Goal: Information Seeking & Learning: Check status

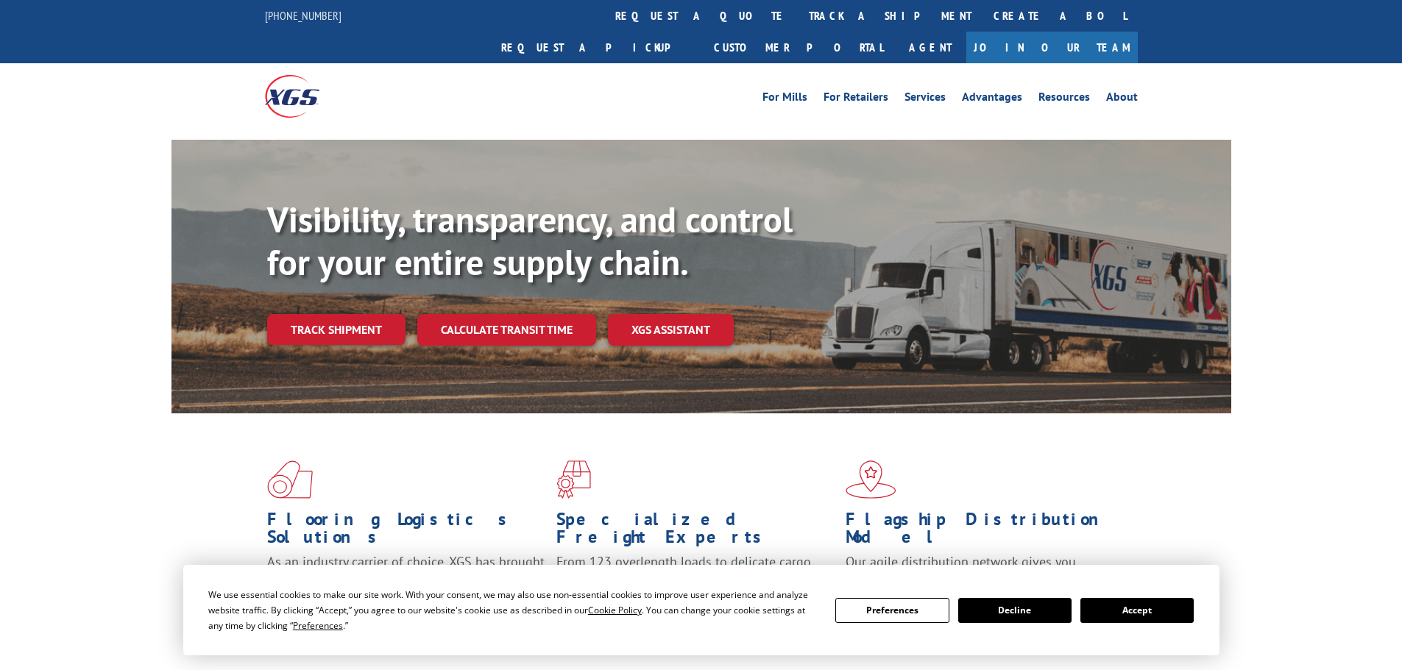
drag, startPoint x: 641, startPoint y: 18, endPoint x: 638, endPoint y: 29, distance: 12.1
click at [798, 18] on link "track a shipment" at bounding box center [890, 16] width 185 height 32
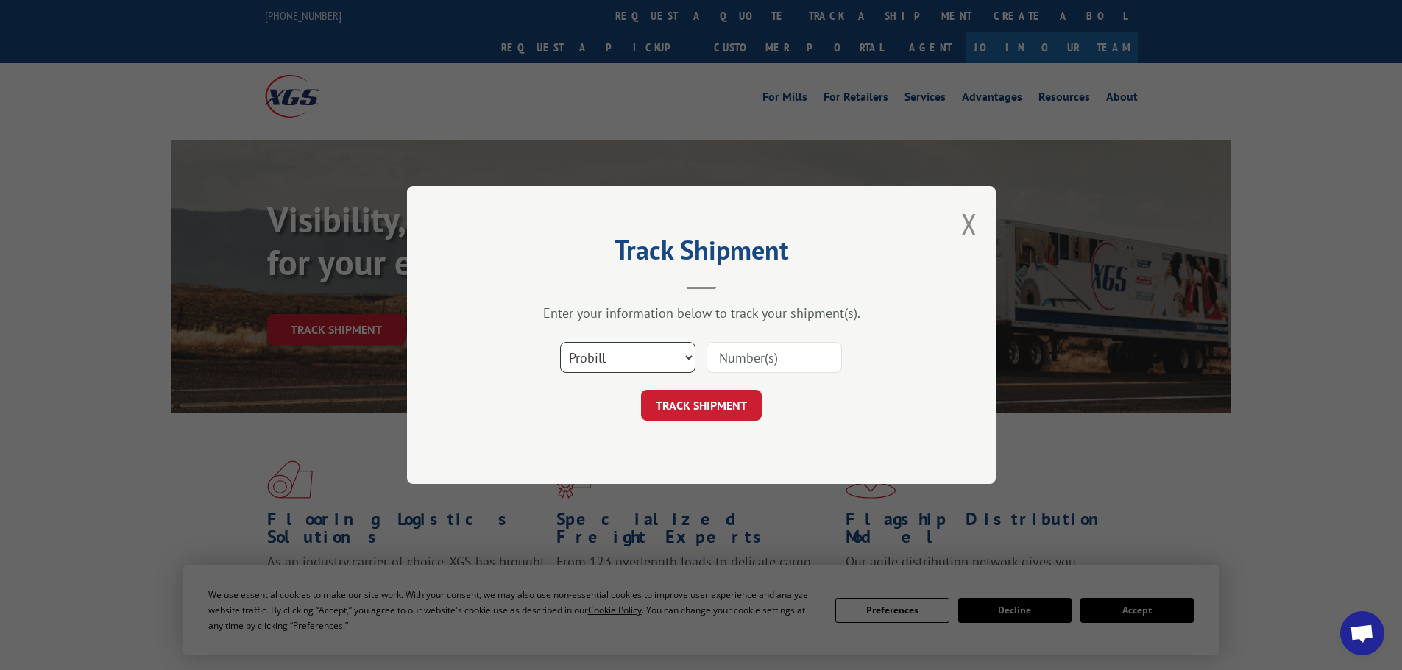
drag, startPoint x: 596, startPoint y: 355, endPoint x: 600, endPoint y: 371, distance: 16.8
click at [596, 355] on select "Select category... Probill BOL PO" at bounding box center [627, 357] width 135 height 31
select select "po"
click at [560, 342] on select "Select category... Probill BOL PO" at bounding box center [627, 357] width 135 height 31
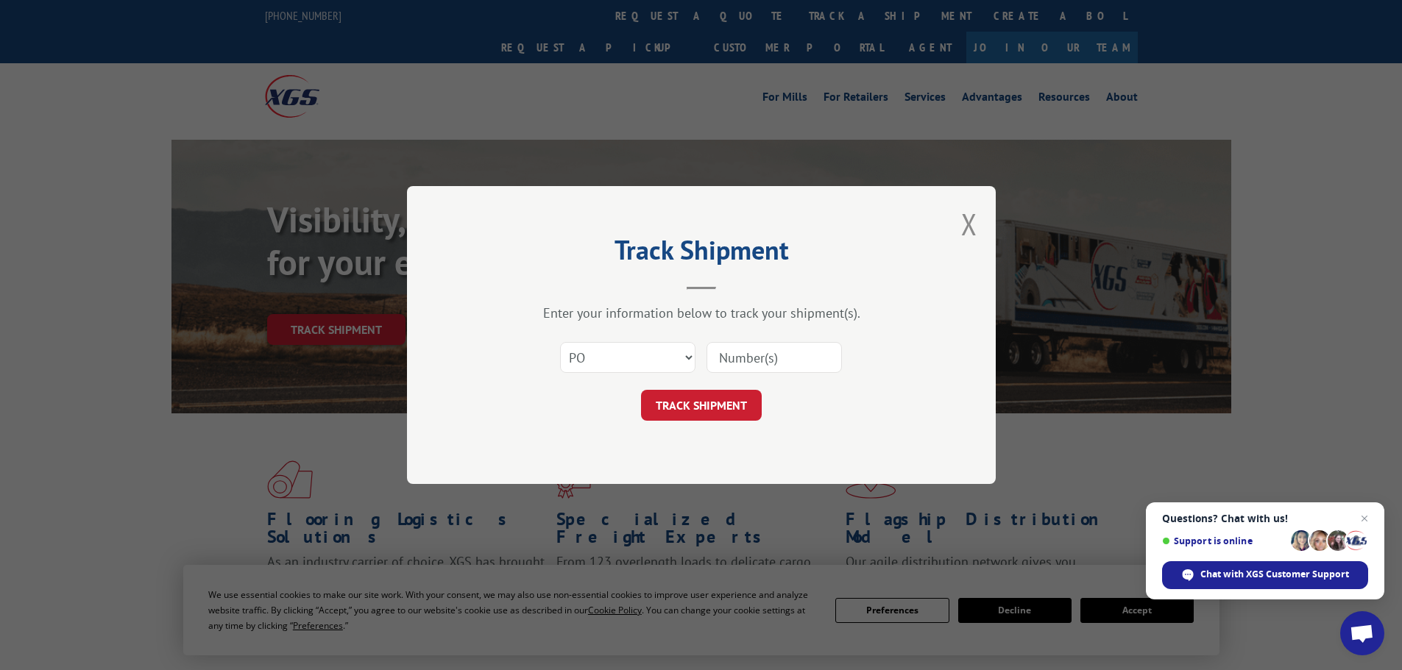
click at [728, 362] on input at bounding box center [773, 357] width 135 height 31
paste input "07523654"
type input "07523654"
click at [705, 412] on button "TRACK SHIPMENT" at bounding box center [701, 405] width 121 height 31
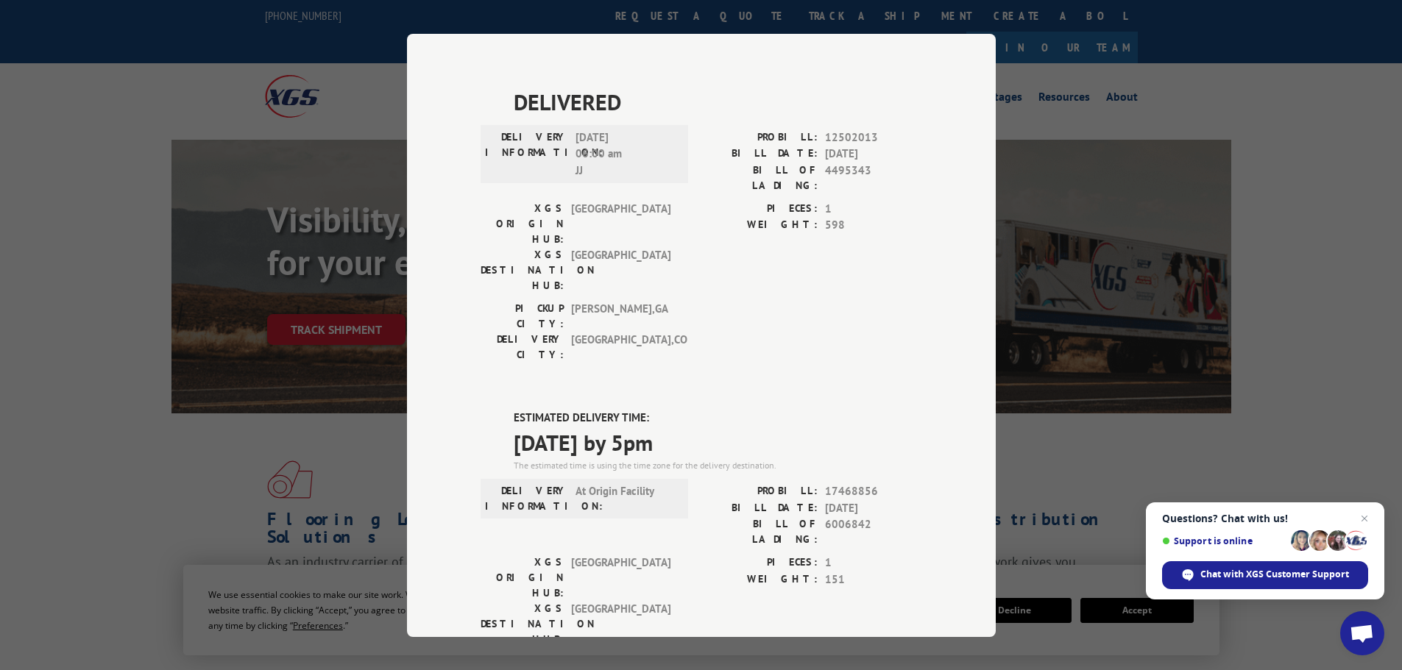
scroll to position [388, 0]
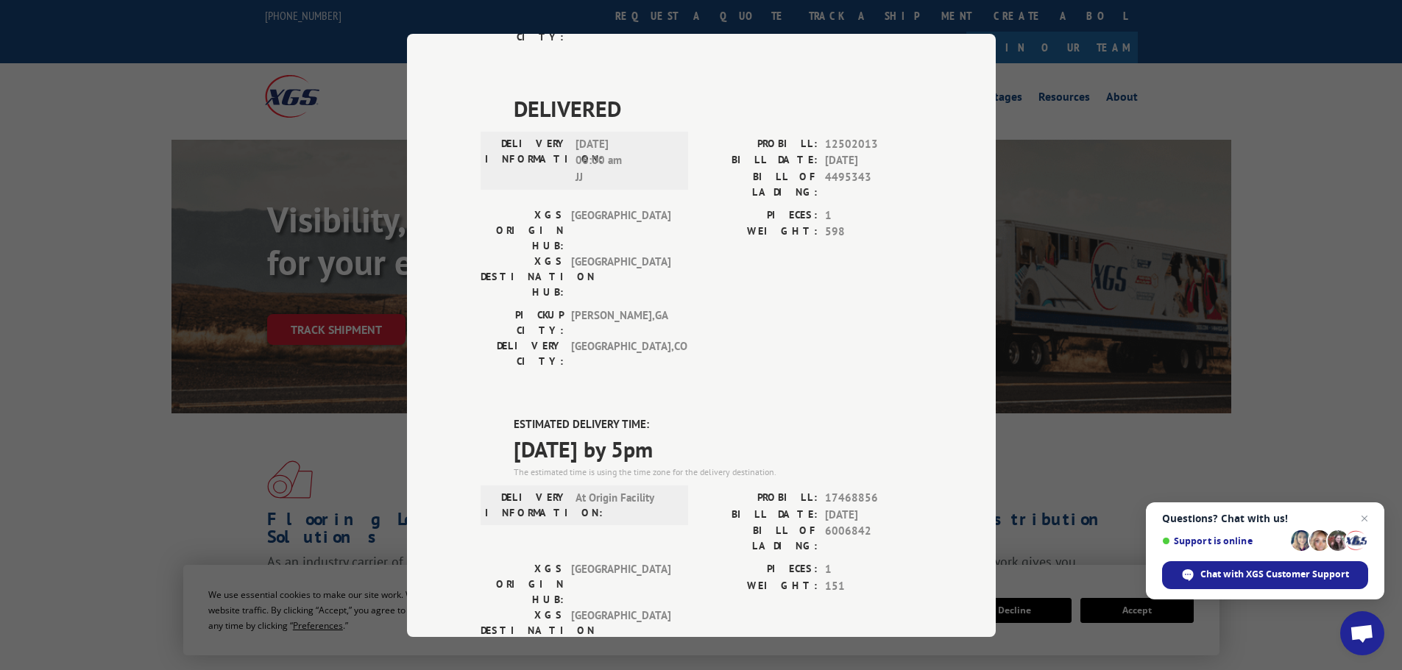
click at [244, 447] on div "Track Shipment DELIVERED DELIVERY INFORMATION: PROBILL: 8918015 BILL DATE: [DAT…" at bounding box center [701, 335] width 1402 height 670
click at [1001, 177] on div "Track Shipment DELIVERED DELIVERY INFORMATION: PROBILL: 8918015 BILL DATE: [DAT…" at bounding box center [701, 335] width 1402 height 670
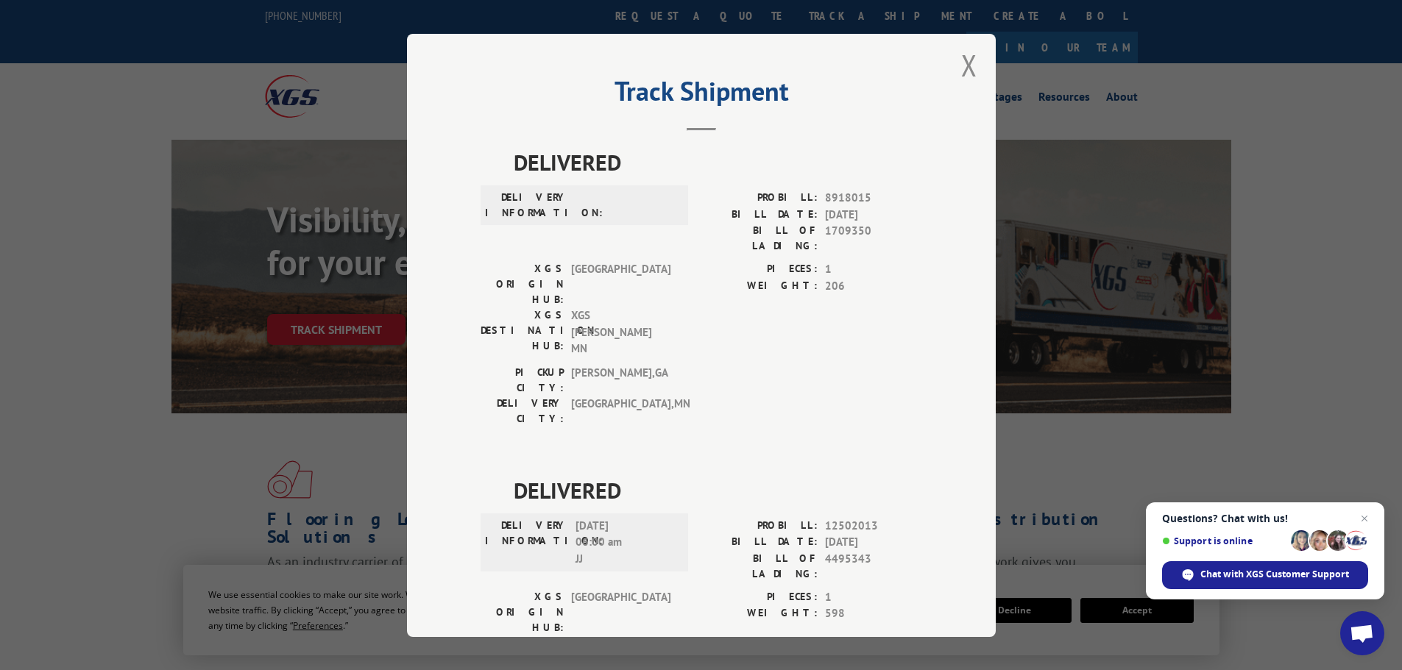
scroll to position [0, 0]
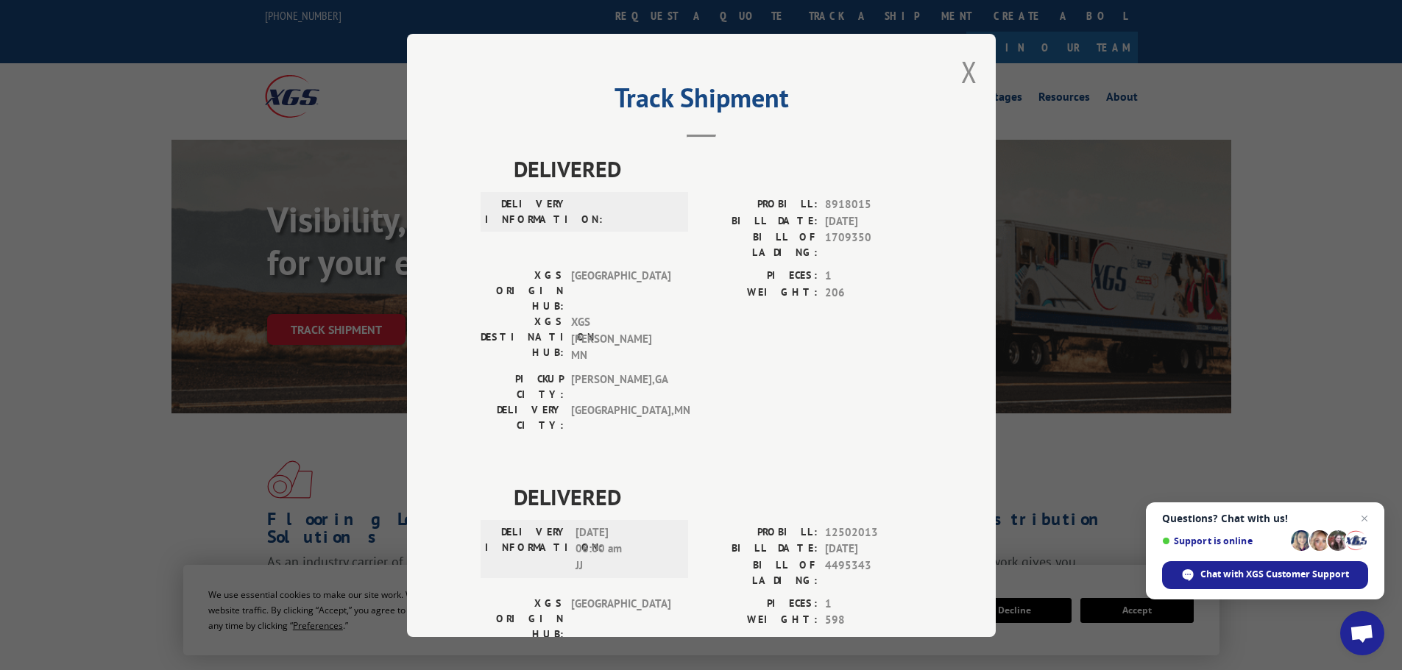
click at [954, 71] on div "Track Shipment DELIVERED DELIVERY INFORMATION: PROBILL: 8918015 BILL DATE: [DAT…" at bounding box center [701, 335] width 589 height 603
click at [961, 71] on button "Close modal" at bounding box center [969, 71] width 16 height 39
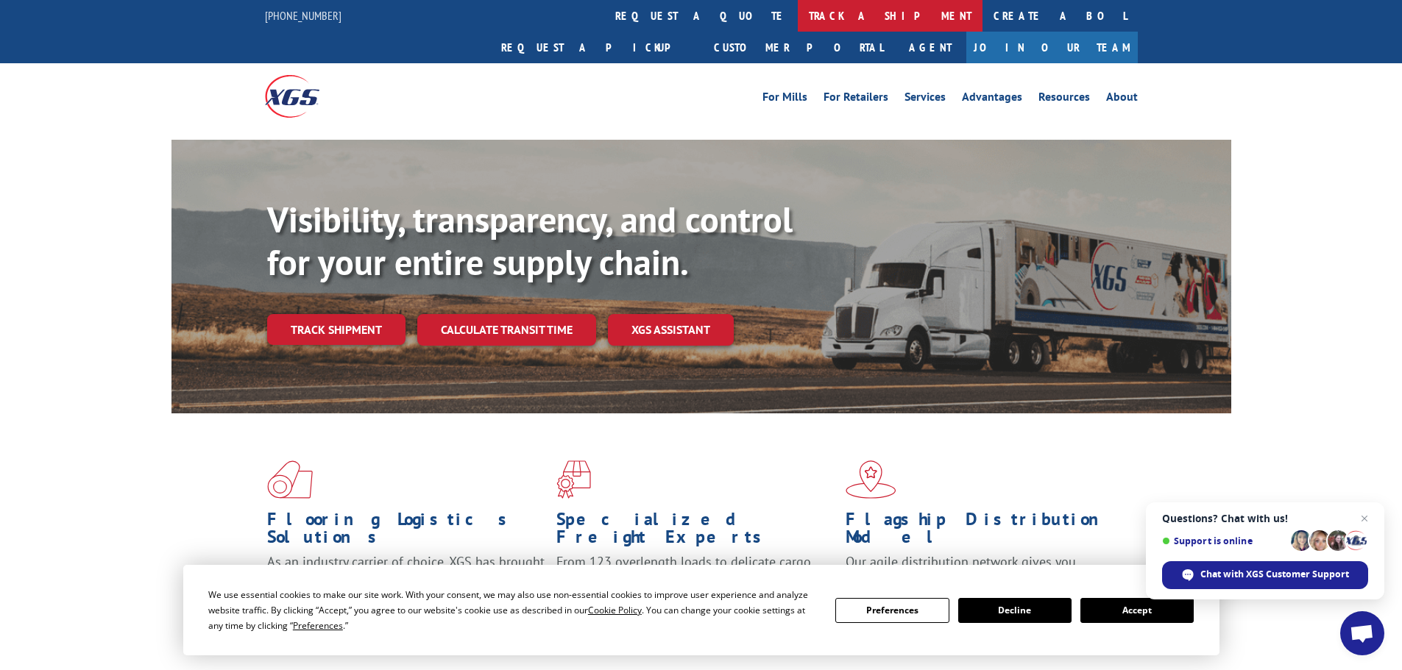
click at [798, 21] on link "track a shipment" at bounding box center [890, 16] width 185 height 32
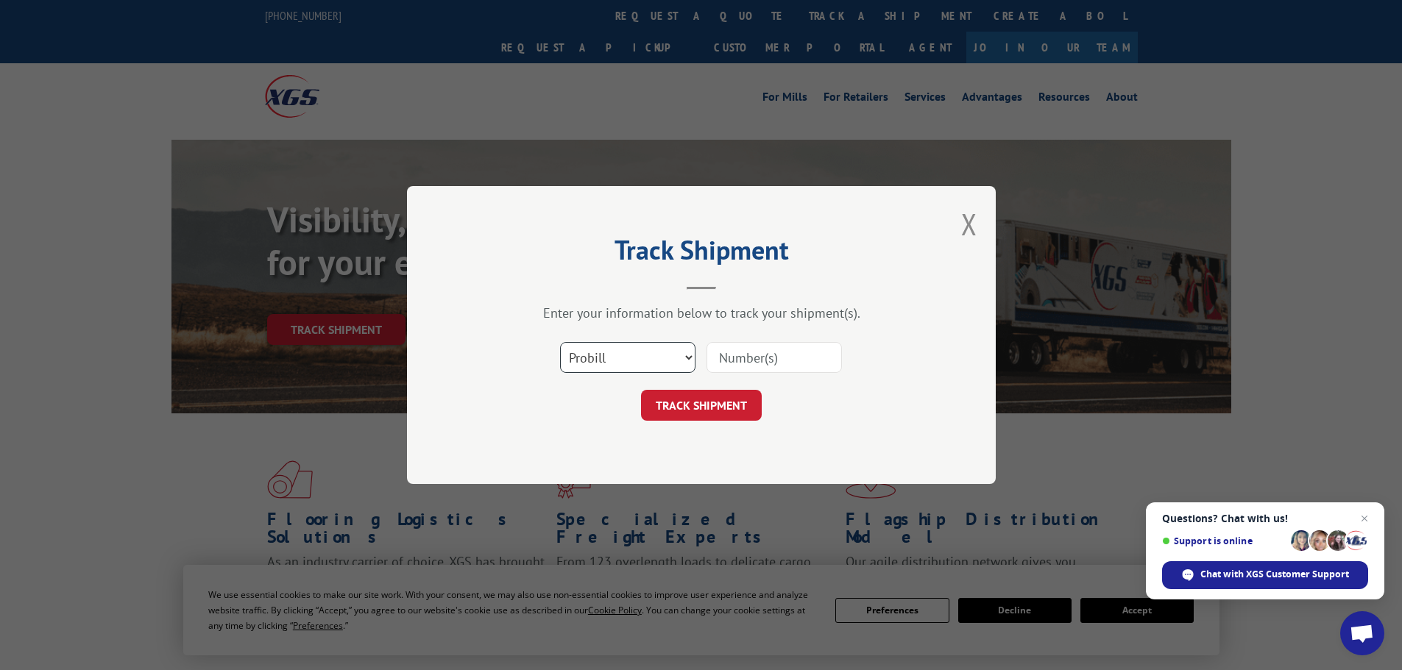
click at [615, 346] on select "Select category... Probill BOL PO" at bounding box center [627, 357] width 135 height 31
select select "po"
click at [560, 342] on select "Select category... Probill BOL PO" at bounding box center [627, 357] width 135 height 31
click at [789, 363] on input at bounding box center [773, 357] width 135 height 31
paste input "07523637"
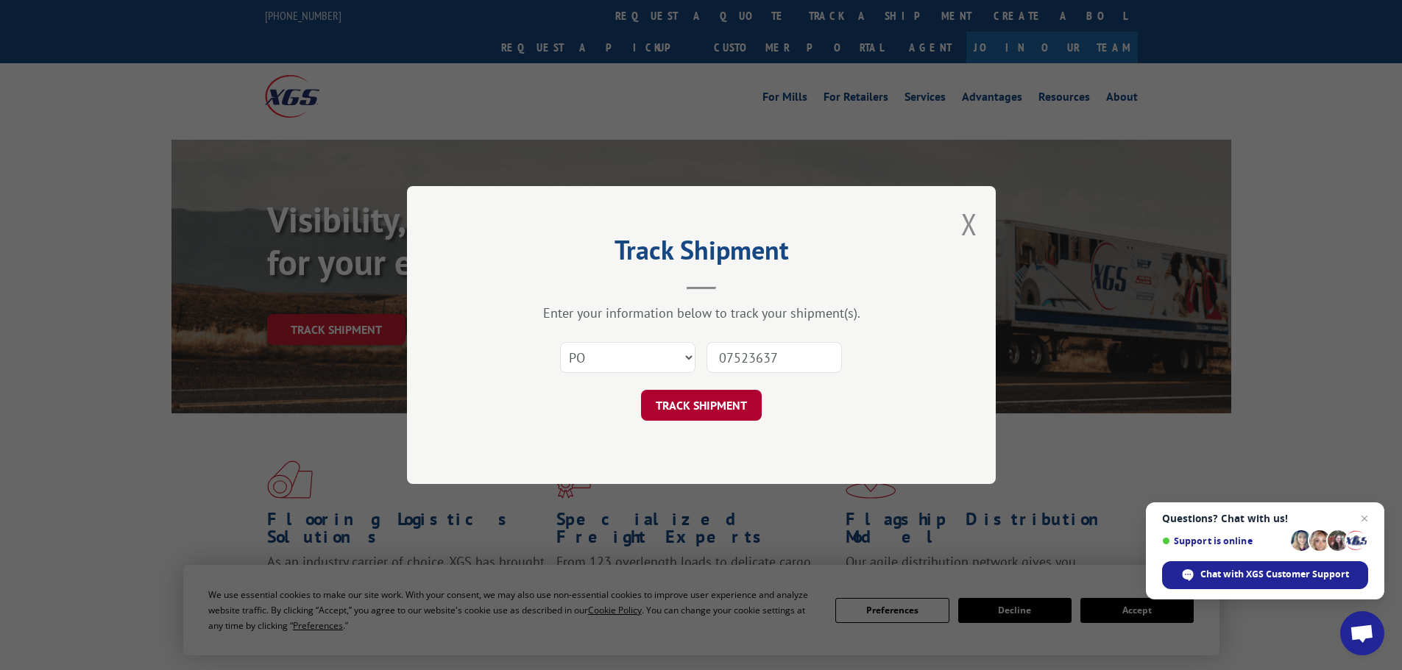
type input "07523637"
click at [723, 390] on button "TRACK SHIPMENT" at bounding box center [701, 405] width 121 height 31
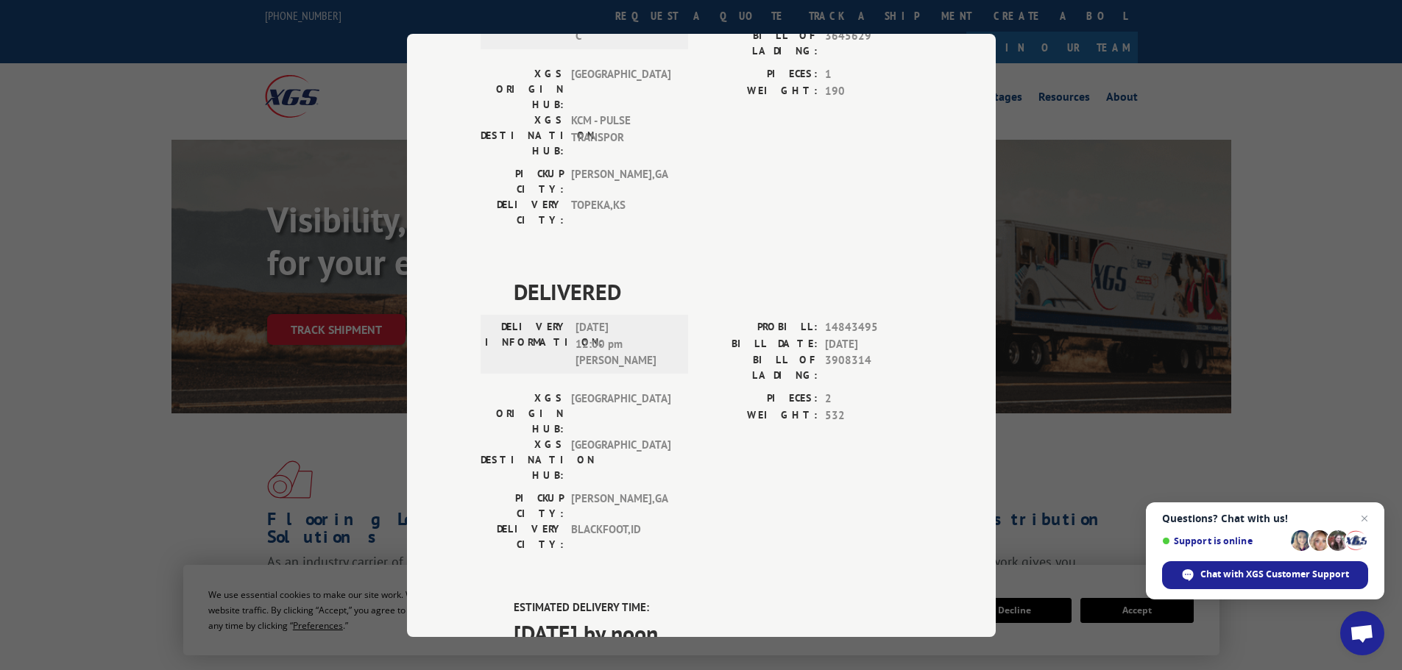
scroll to position [368, 0]
